Goal: Complete application form

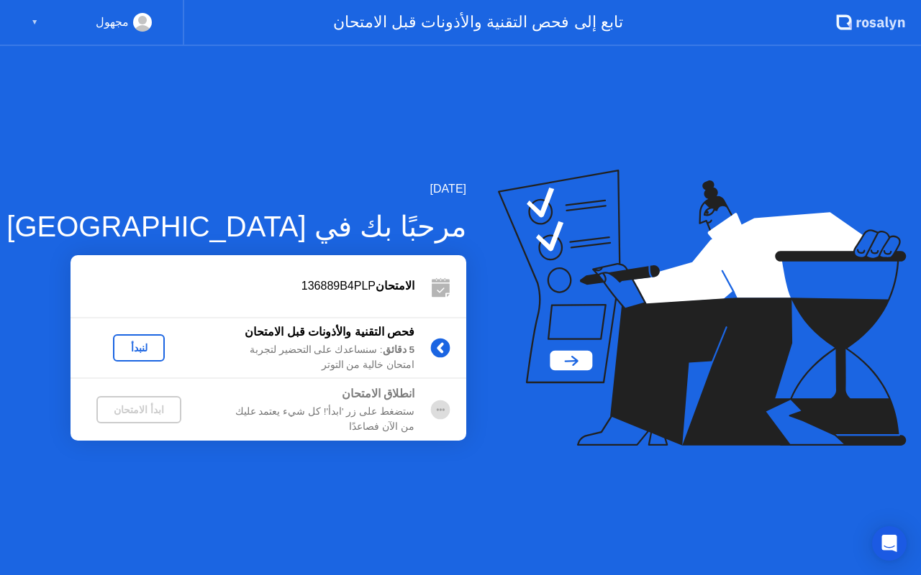
click at [139, 350] on div "لنبدأ" at bounding box center [139, 348] width 40 height 12
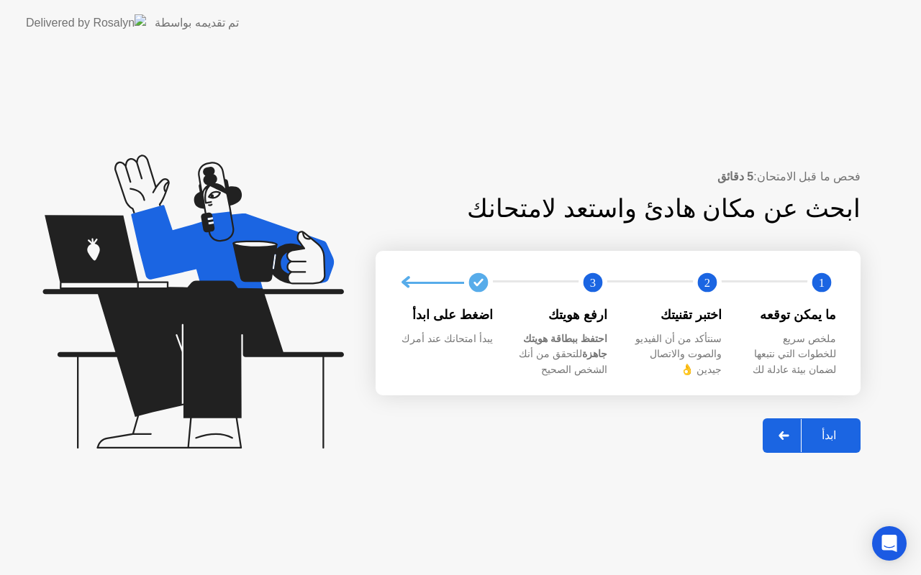
click at [838, 432] on div "ابدأ" at bounding box center [828, 436] width 55 height 14
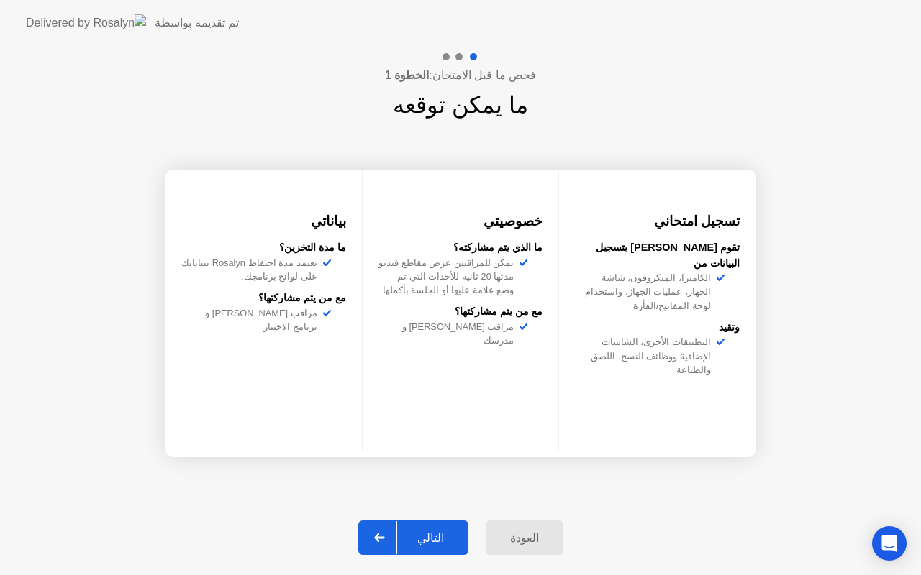
click at [442, 537] on div "التالي" at bounding box center [430, 539] width 67 height 14
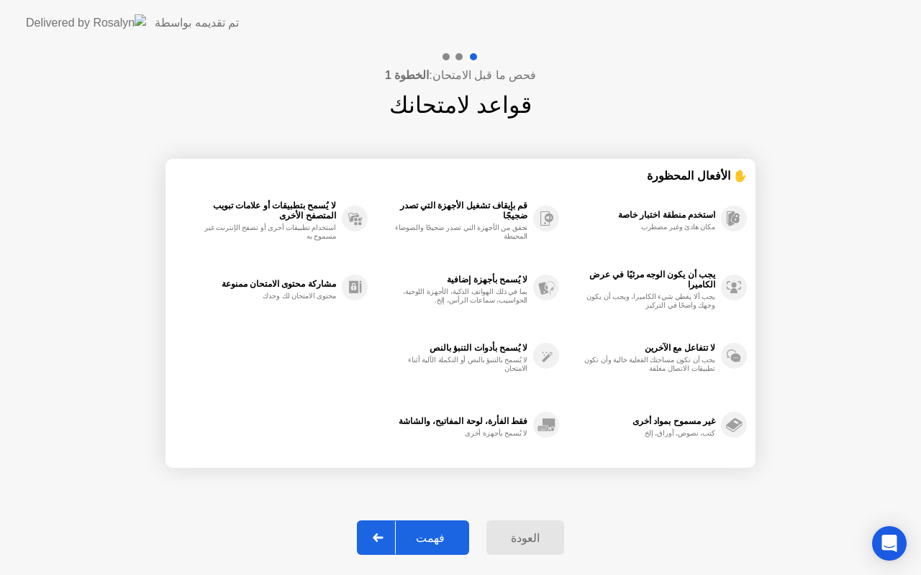
click at [446, 539] on div "فهمت" at bounding box center [430, 539] width 69 height 14
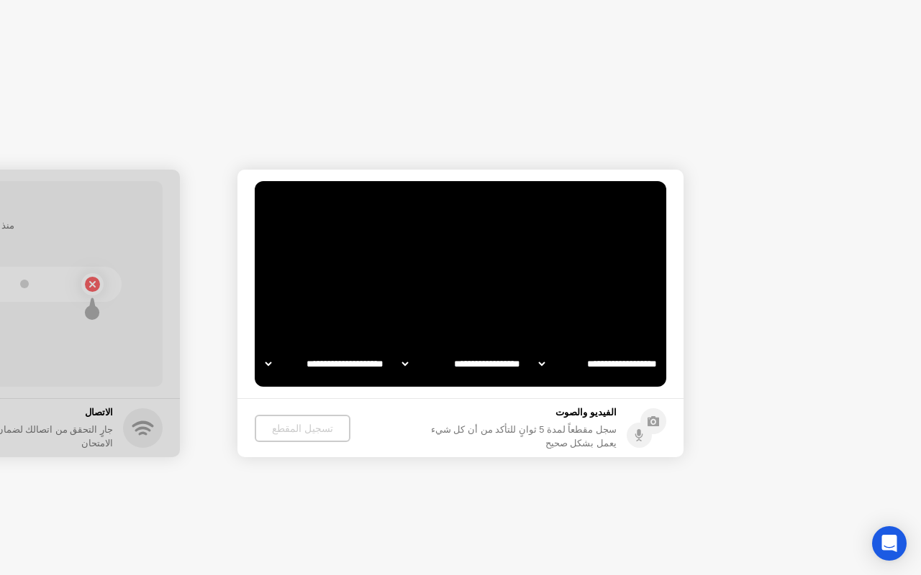
select select "**********"
select select "*******"
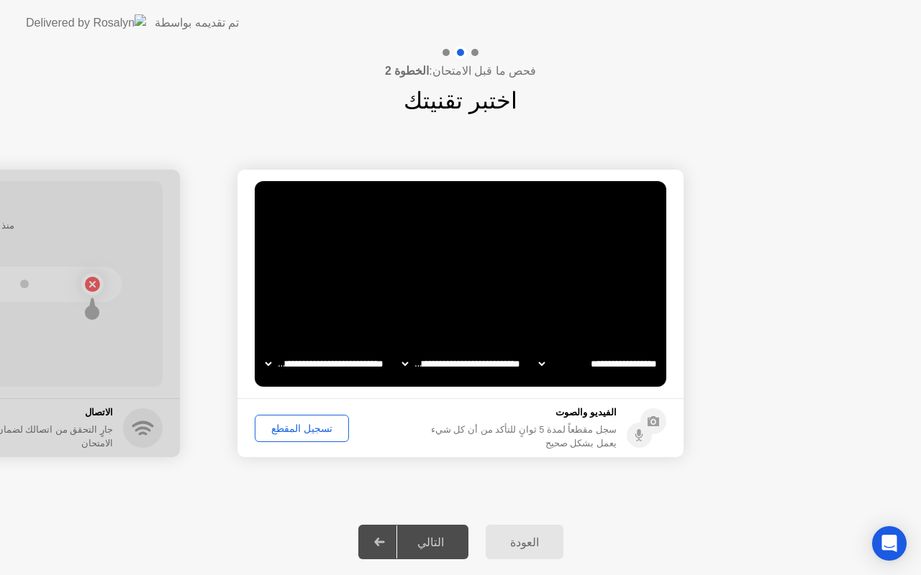
click at [306, 430] on div "تسجيل المقطع" at bounding box center [302, 429] width 84 height 12
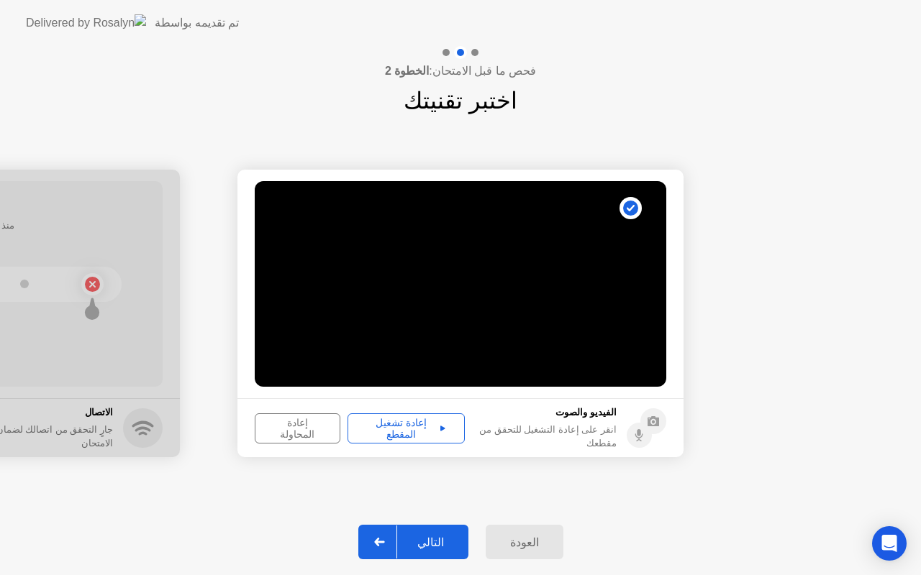
click at [410, 422] on div "إعادة تشغيل المقطع" at bounding box center [405, 428] width 107 height 23
click at [432, 537] on div "التالي" at bounding box center [430, 543] width 67 height 14
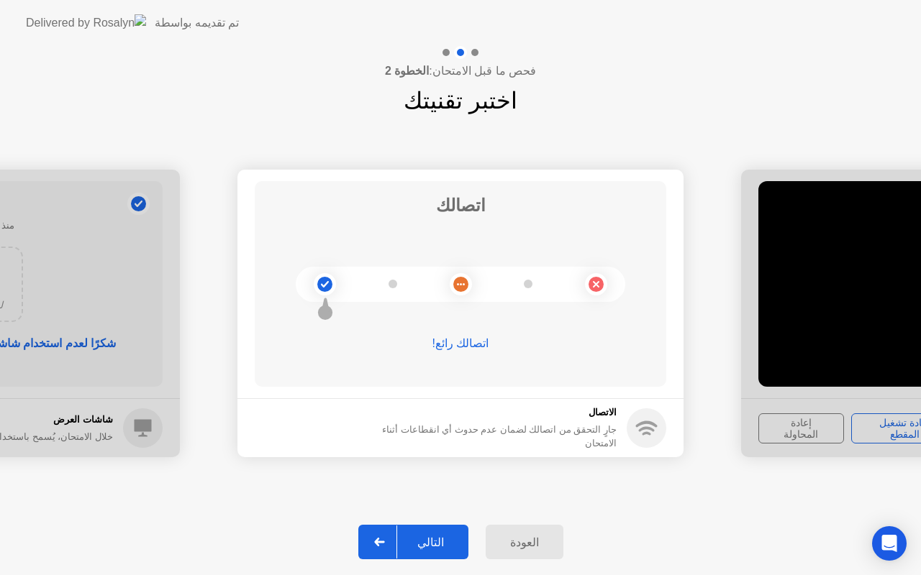
click at [443, 552] on button "التالي" at bounding box center [413, 542] width 110 height 35
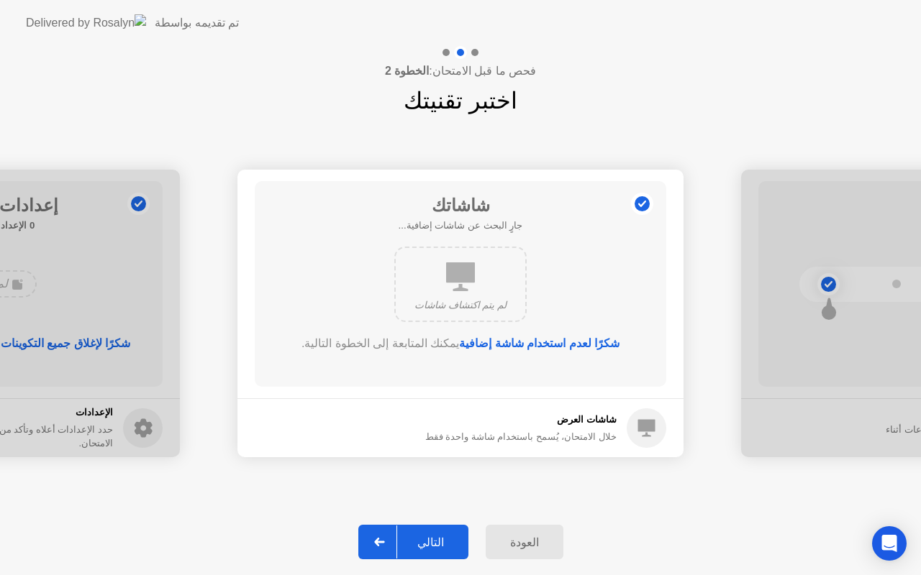
click at [449, 537] on div "التالي" at bounding box center [430, 543] width 67 height 14
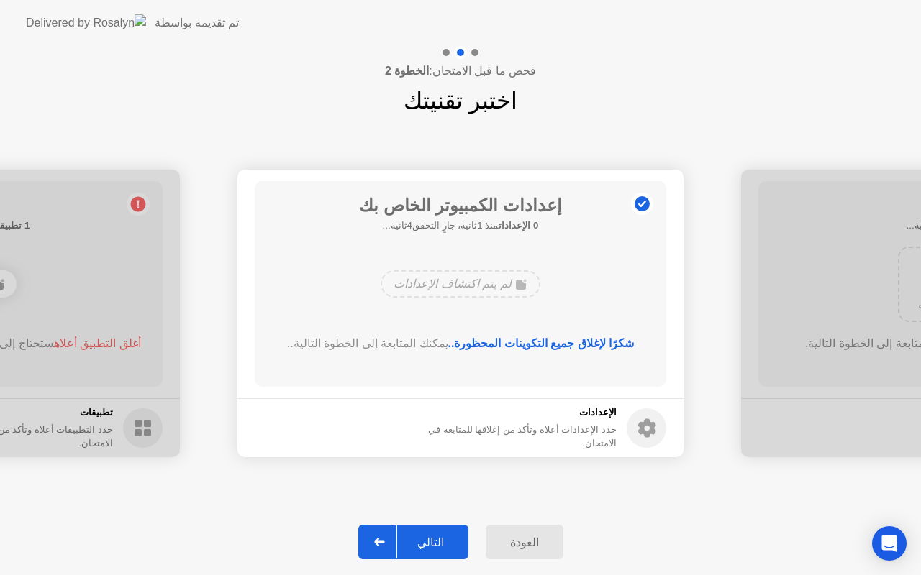
click at [437, 545] on div "التالي" at bounding box center [430, 543] width 67 height 14
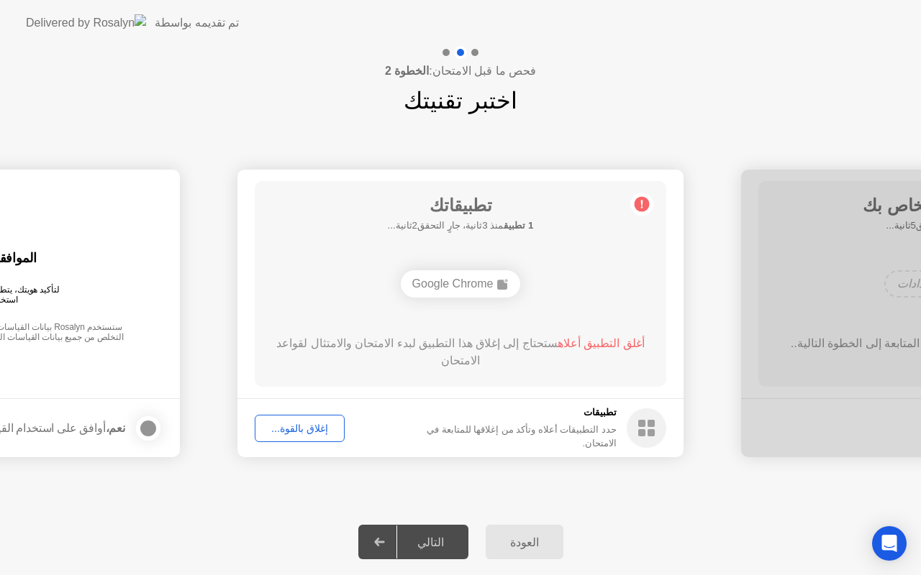
click at [317, 431] on div "إغلاق بالقوة..." at bounding box center [300, 429] width 80 height 12
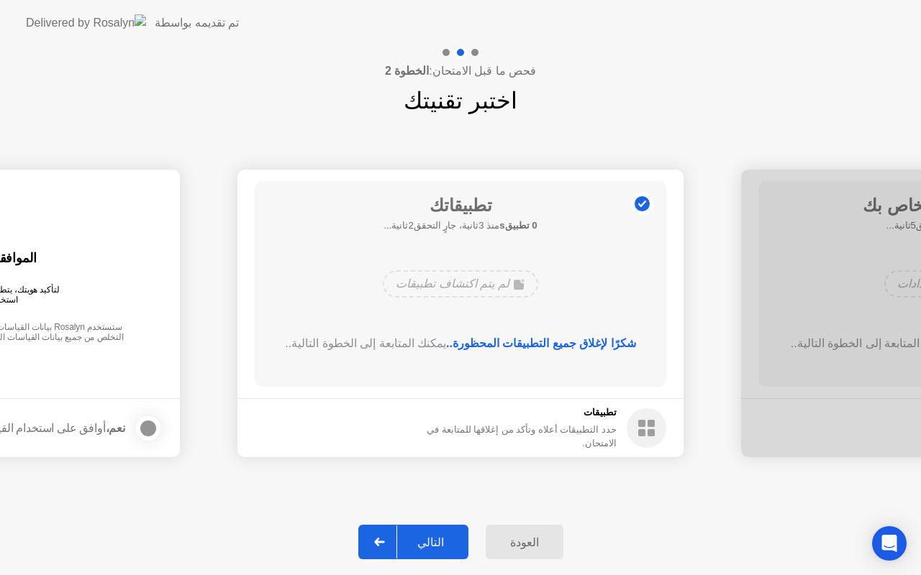
click at [437, 544] on div "التالي" at bounding box center [430, 543] width 67 height 14
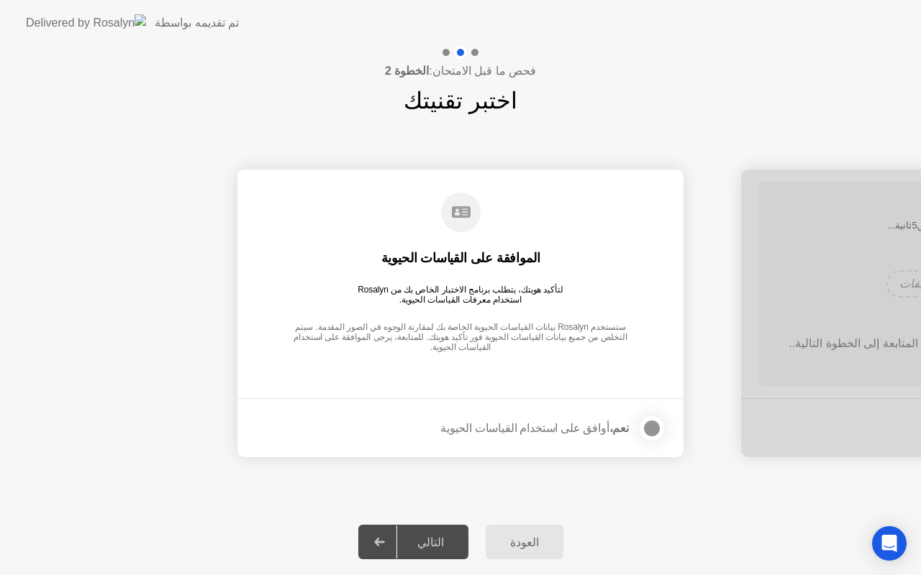
click at [660, 424] on div at bounding box center [651, 428] width 17 height 17
click at [451, 531] on button "التالي" at bounding box center [413, 542] width 110 height 35
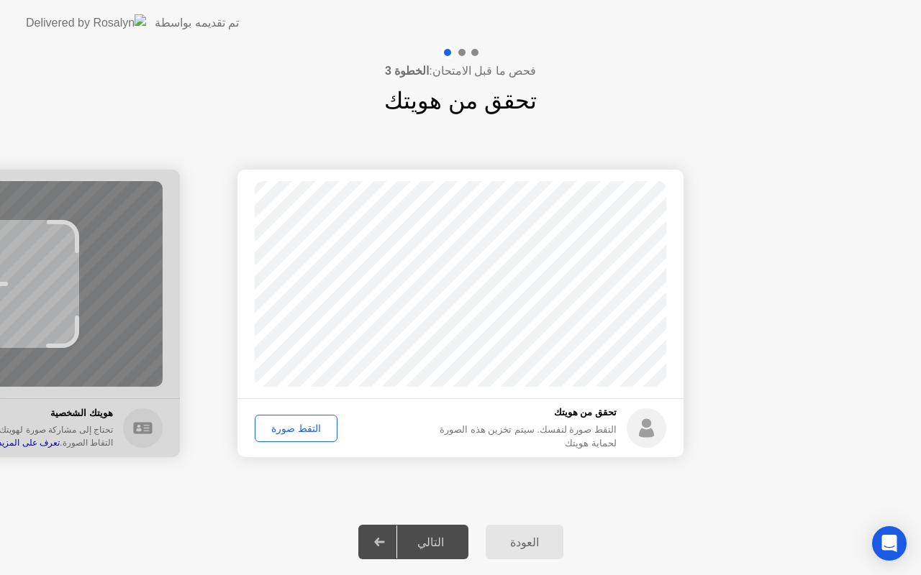
click at [294, 427] on div "التقط صورة" at bounding box center [296, 429] width 73 height 12
click at [430, 545] on div "التالي" at bounding box center [430, 543] width 67 height 14
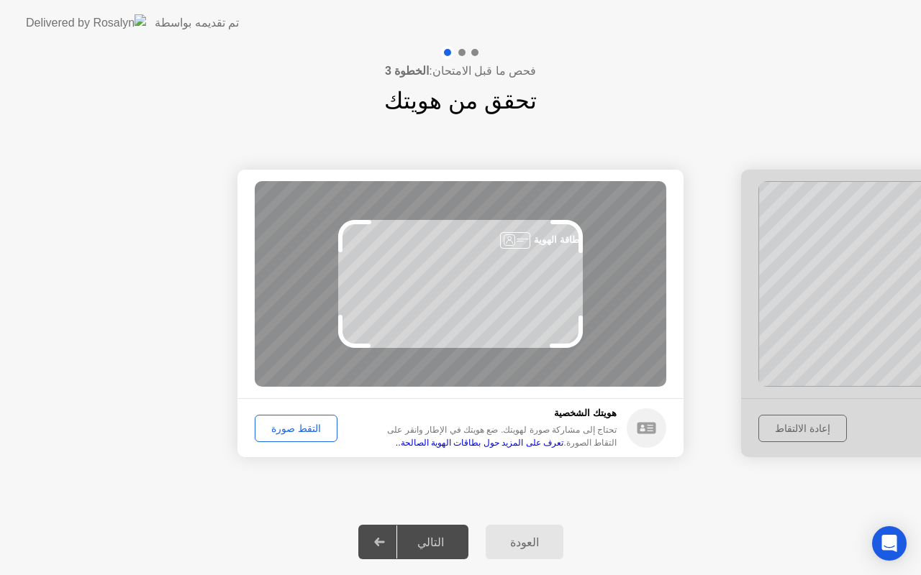
click at [430, 287] on div "بطاقة الهوية" at bounding box center [460, 284] width 411 height 206
click at [299, 430] on div "التقط صورة" at bounding box center [296, 429] width 73 height 12
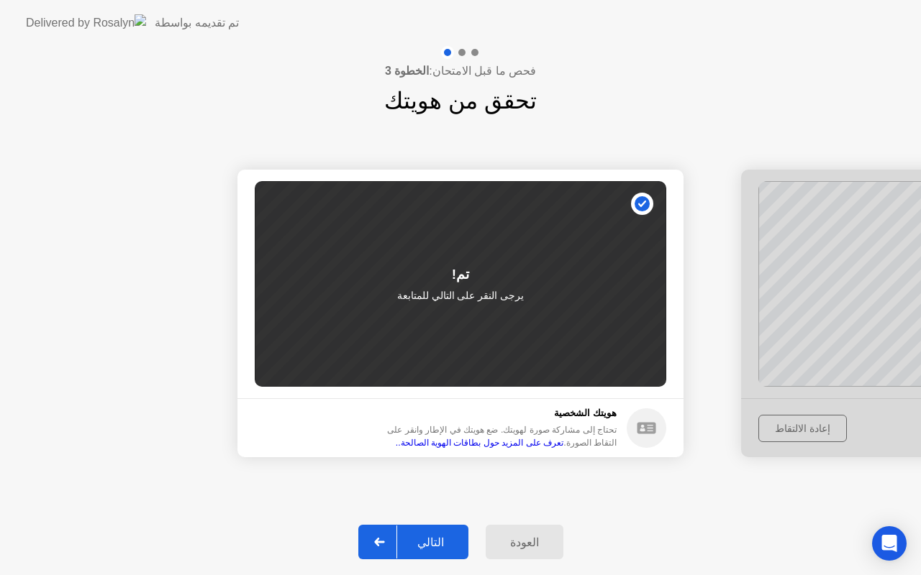
click at [431, 536] on div "التالي" at bounding box center [430, 543] width 67 height 14
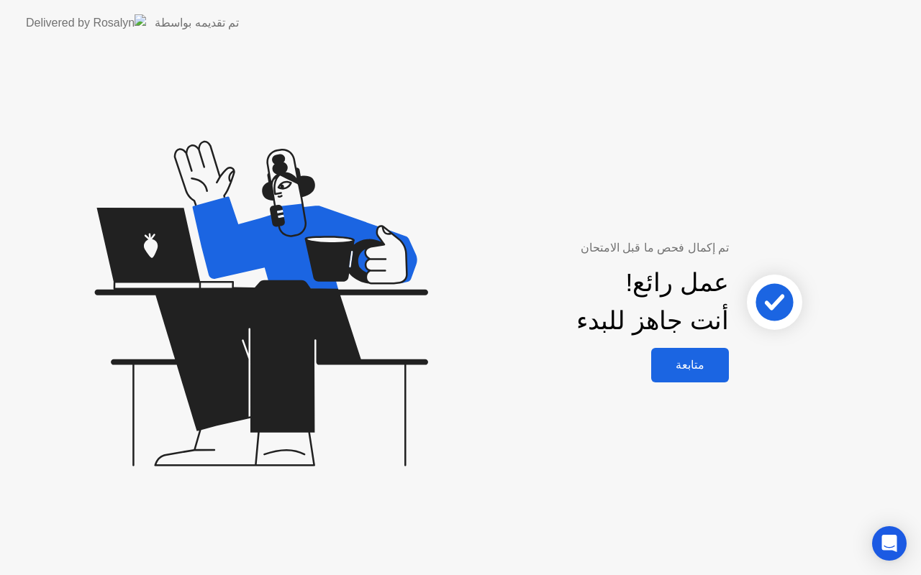
click at [697, 364] on div "متابعة" at bounding box center [689, 365] width 69 height 14
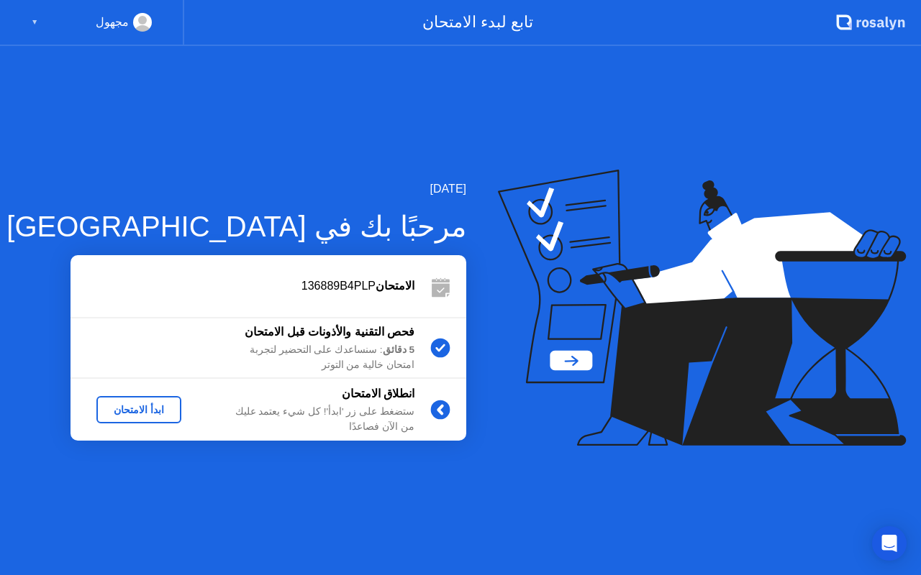
click at [140, 407] on div "ابدأ الامتحان" at bounding box center [138, 410] width 73 height 12
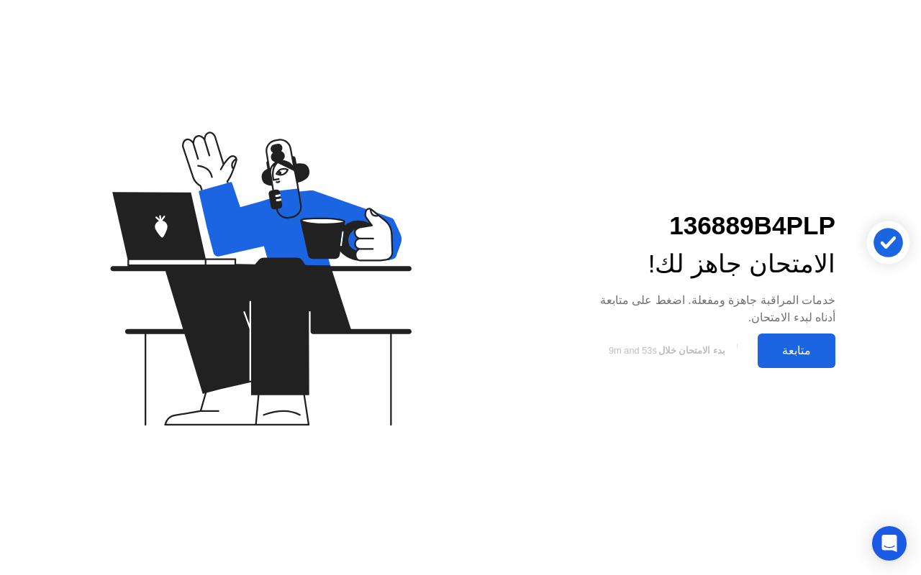
click at [805, 355] on div "متابعة" at bounding box center [796, 351] width 69 height 14
